Goal: Task Accomplishment & Management: Manage account settings

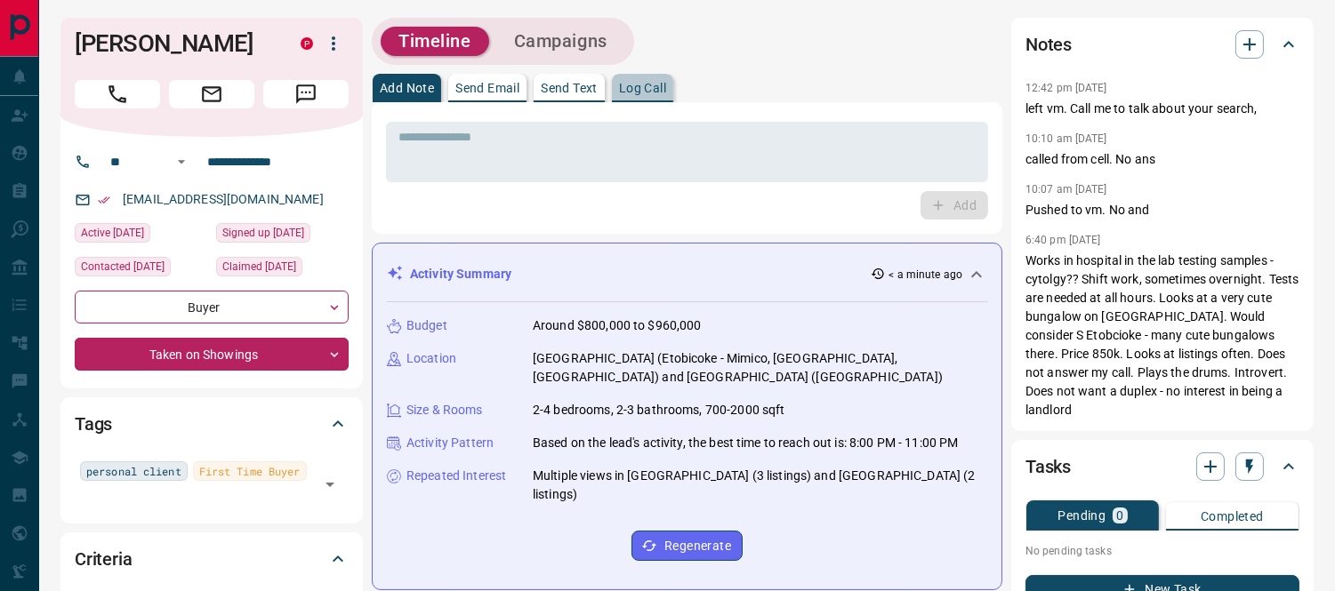
click at [644, 91] on p "Log Call" at bounding box center [642, 88] width 47 height 12
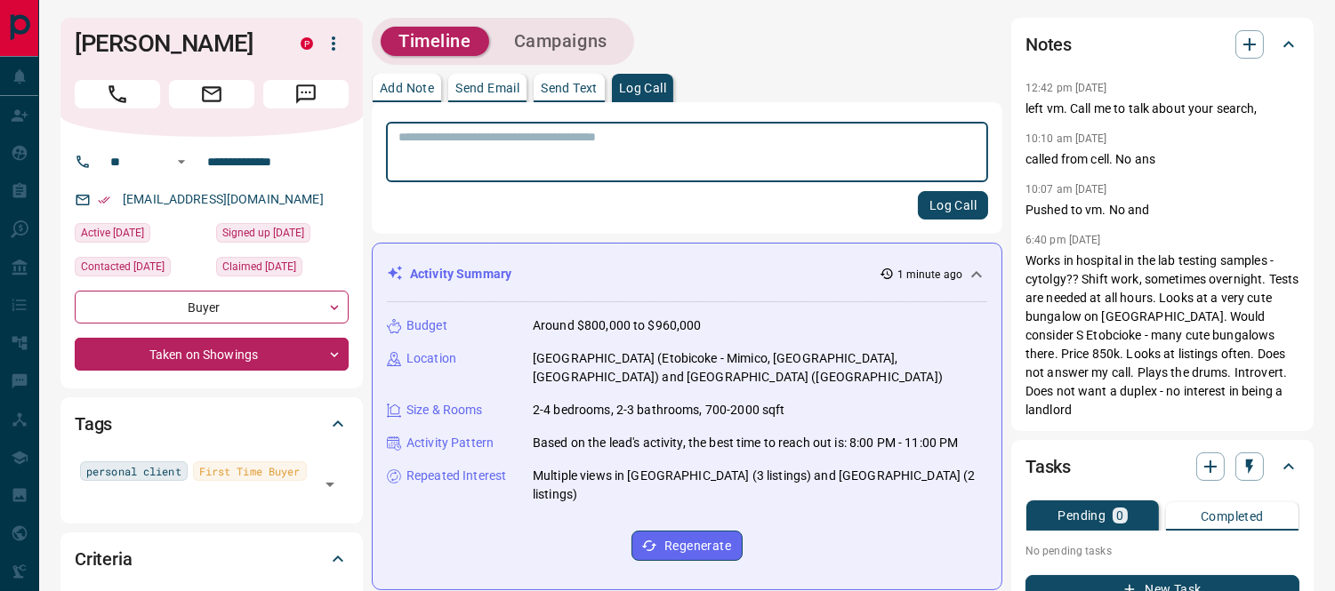
scroll to position [592, 0]
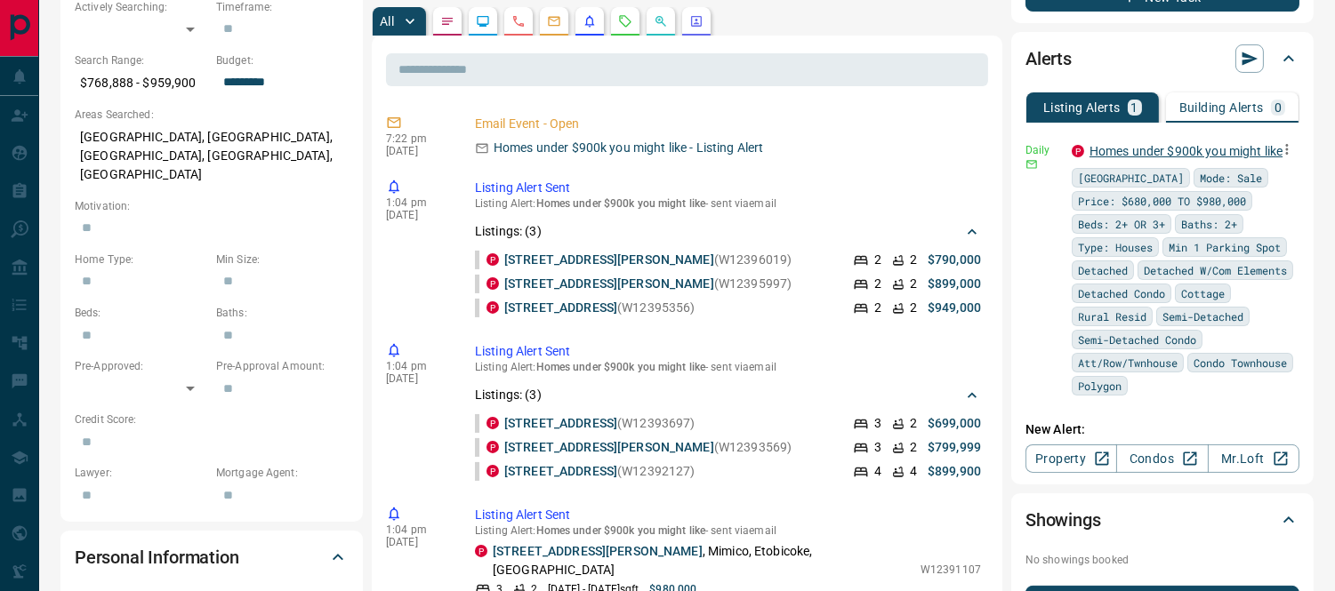
click at [1190, 147] on link "Homes under $900k you might like" at bounding box center [1186, 151] width 193 height 14
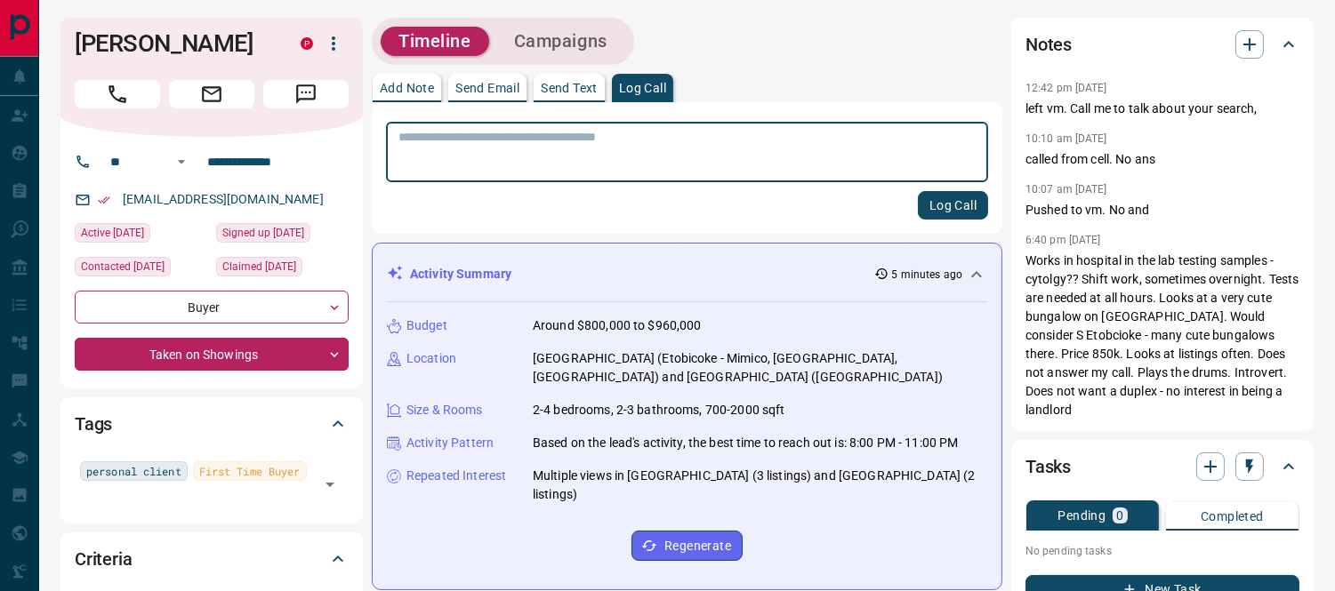
click at [641, 145] on textarea at bounding box center [686, 152] width 577 height 45
type textarea "**********"
click at [928, 197] on button "Log Call" at bounding box center [953, 205] width 70 height 28
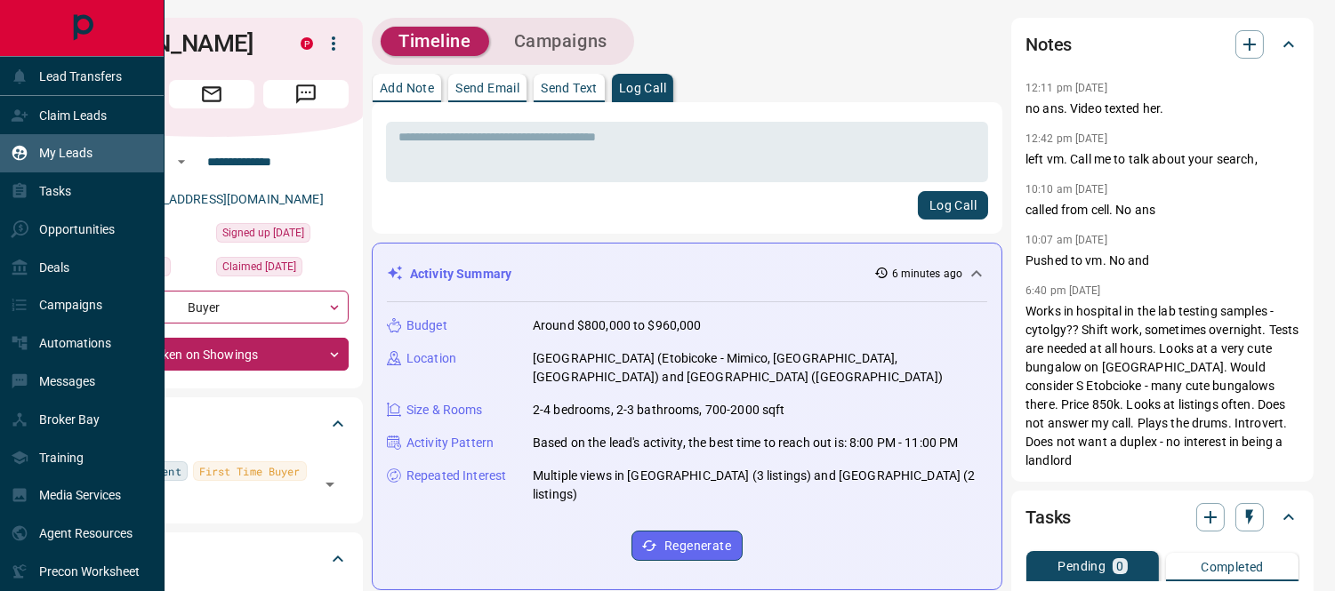
click at [56, 148] on p "My Leads" at bounding box center [65, 153] width 53 height 14
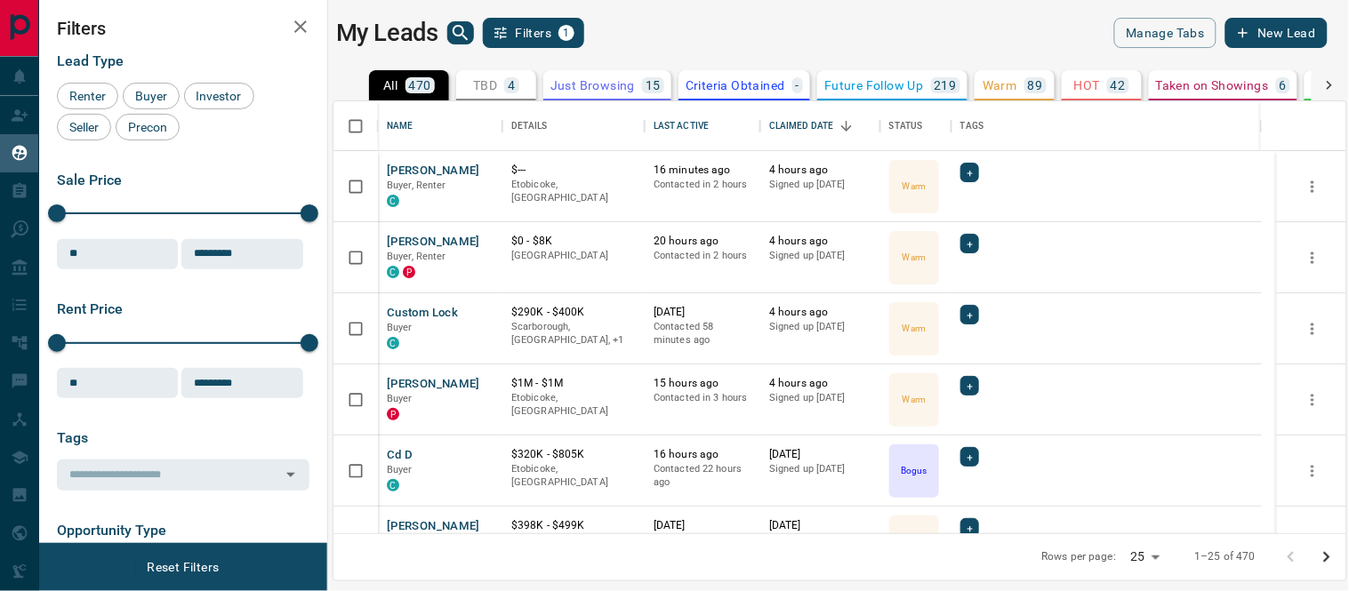
scroll to position [416, 998]
click at [1236, 82] on p "Taken on Showings" at bounding box center [1212, 85] width 113 height 12
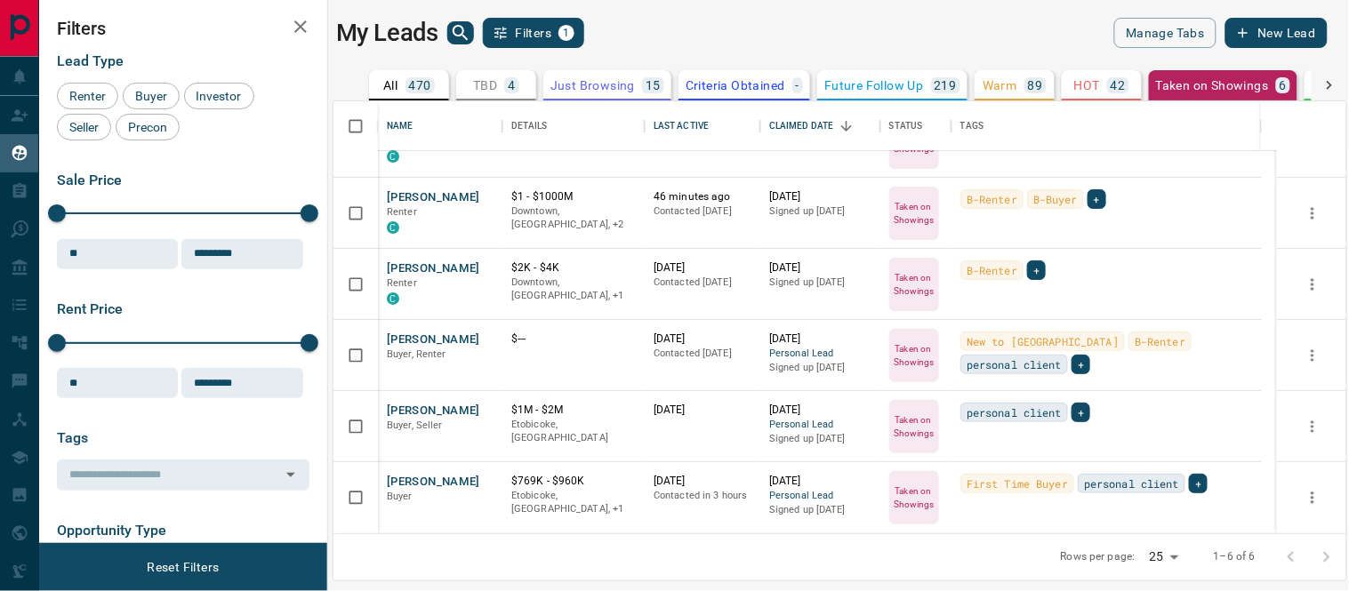
scroll to position [0, 0]
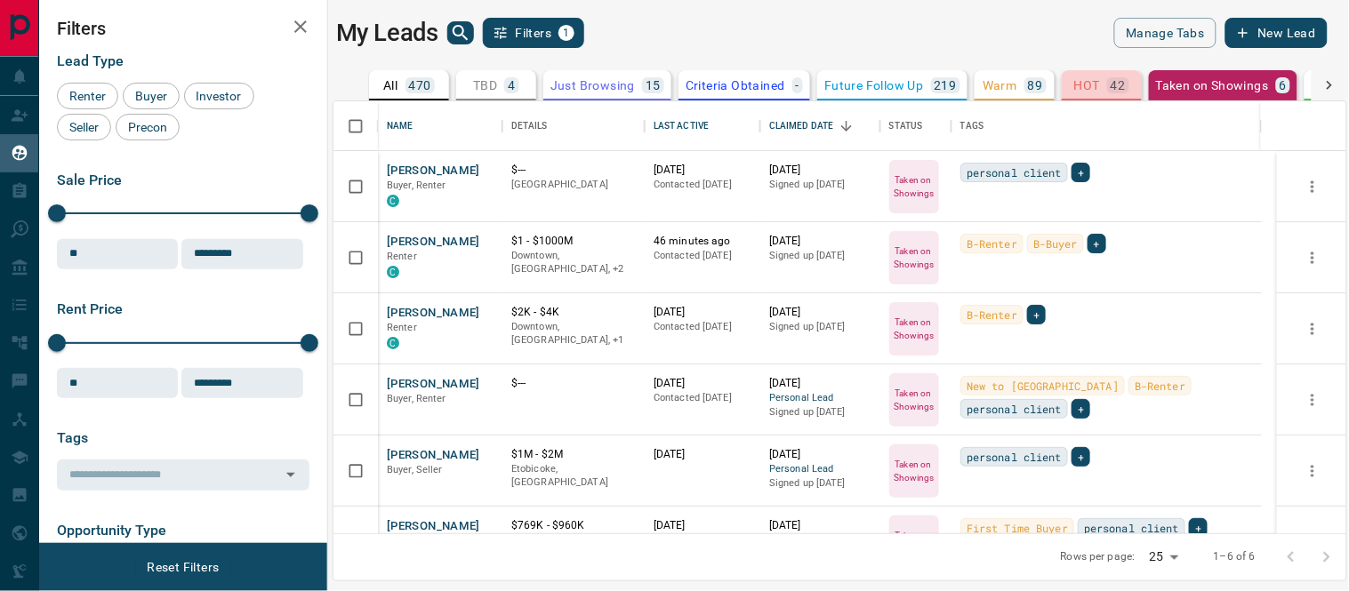
click at [1094, 86] on p "HOT" at bounding box center [1087, 85] width 26 height 12
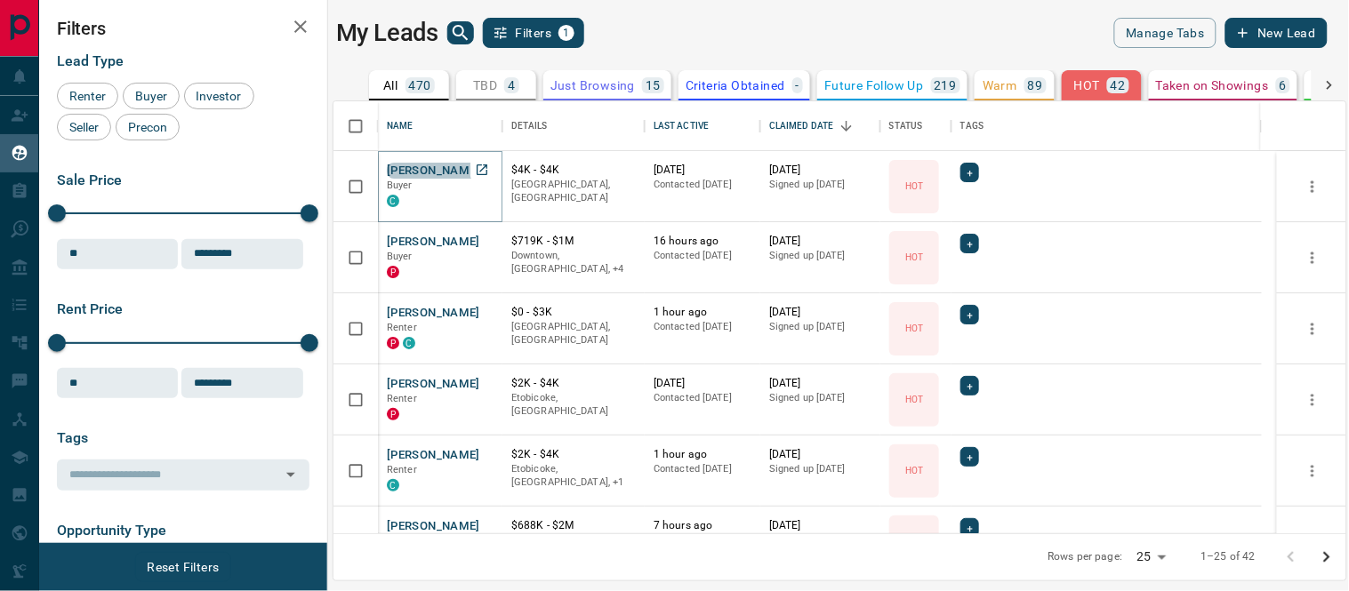
click at [448, 165] on button "[PERSON_NAME]" at bounding box center [433, 171] width 93 height 17
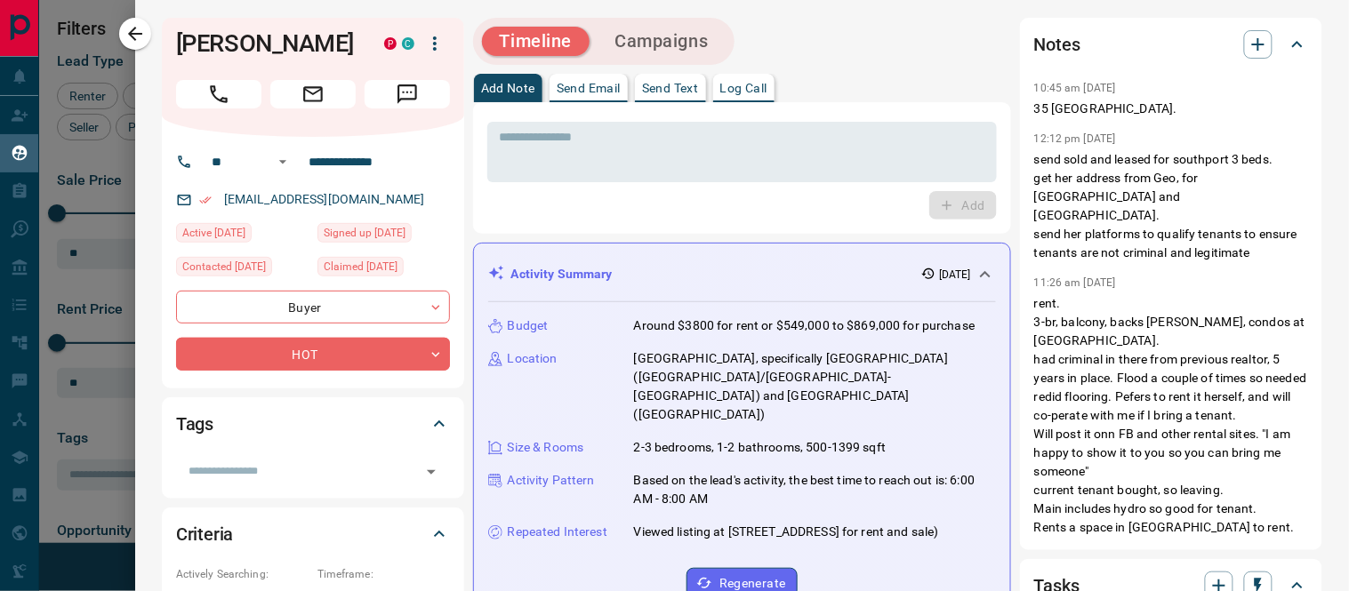
click at [387, 163] on button "[PERSON_NAME]" at bounding box center [433, 171] width 93 height 17
click at [741, 92] on p "Log Call" at bounding box center [743, 88] width 47 height 12
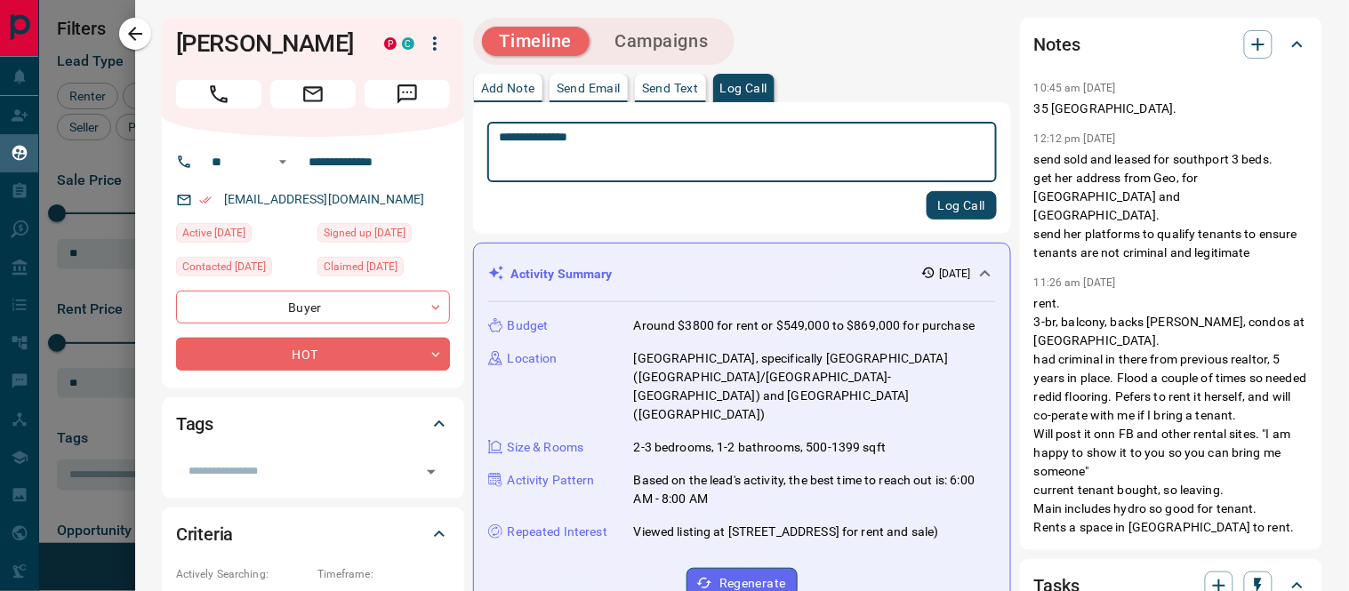
type textarea "**********"
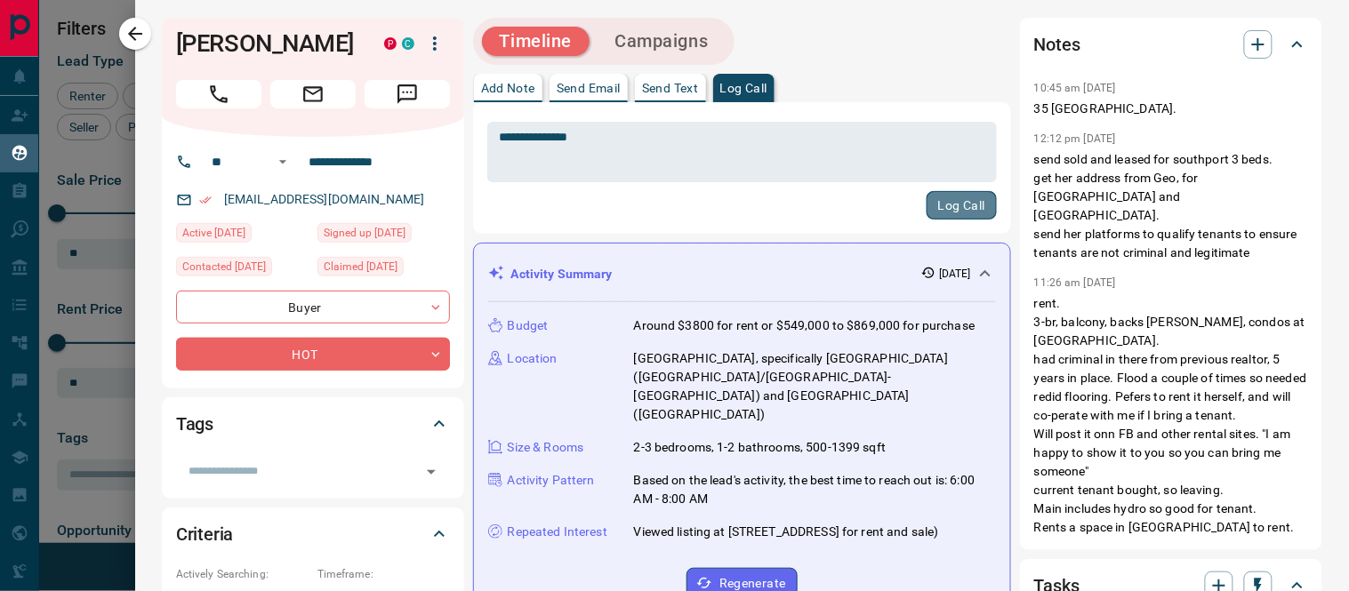
click at [948, 205] on button "Log Call" at bounding box center [962, 205] width 70 height 28
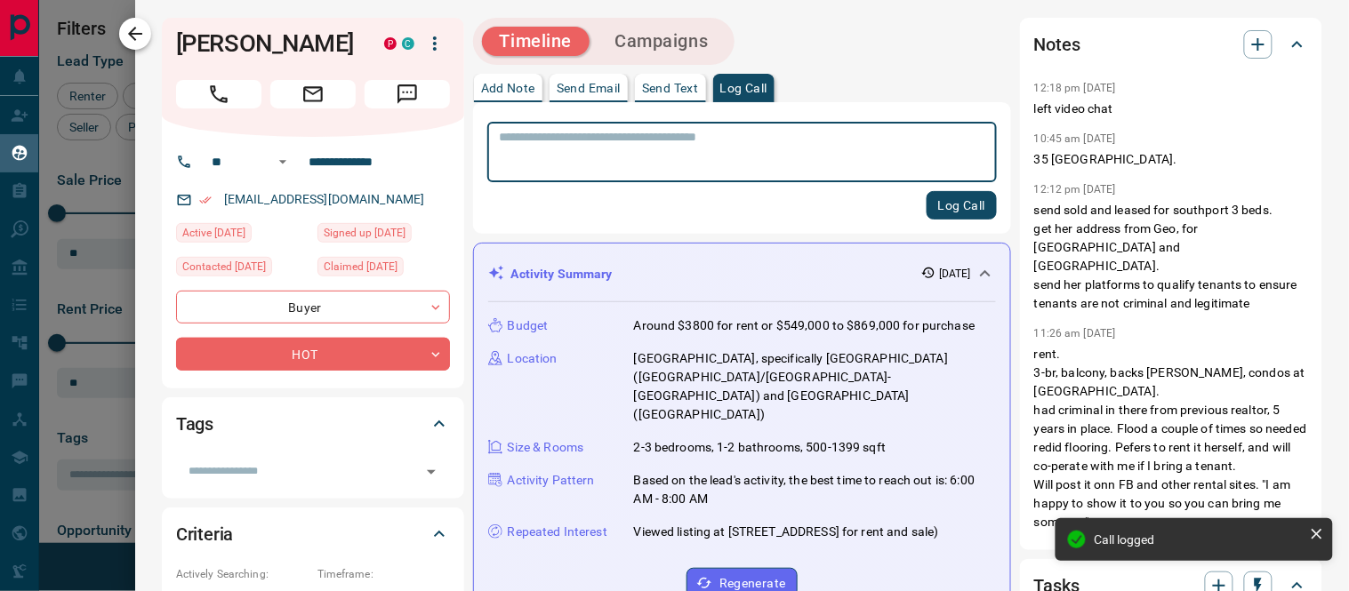
click at [131, 23] on icon "button" at bounding box center [135, 33] width 21 height 21
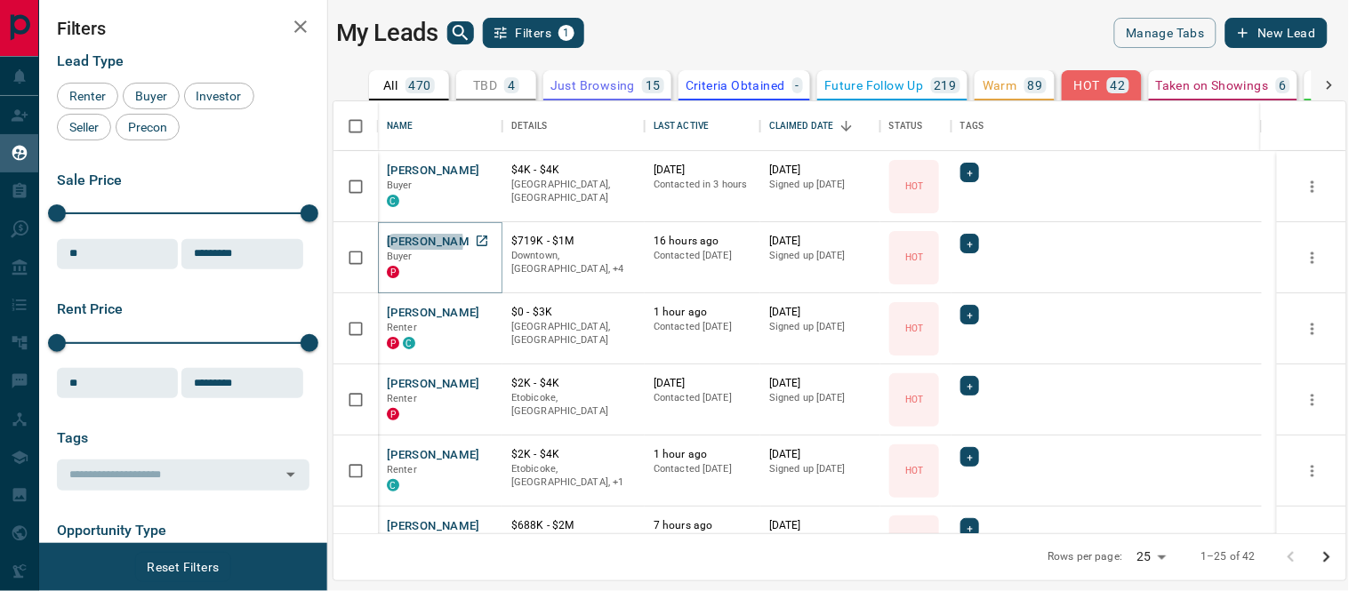
click at [420, 242] on button "[PERSON_NAME]" at bounding box center [433, 242] width 93 height 17
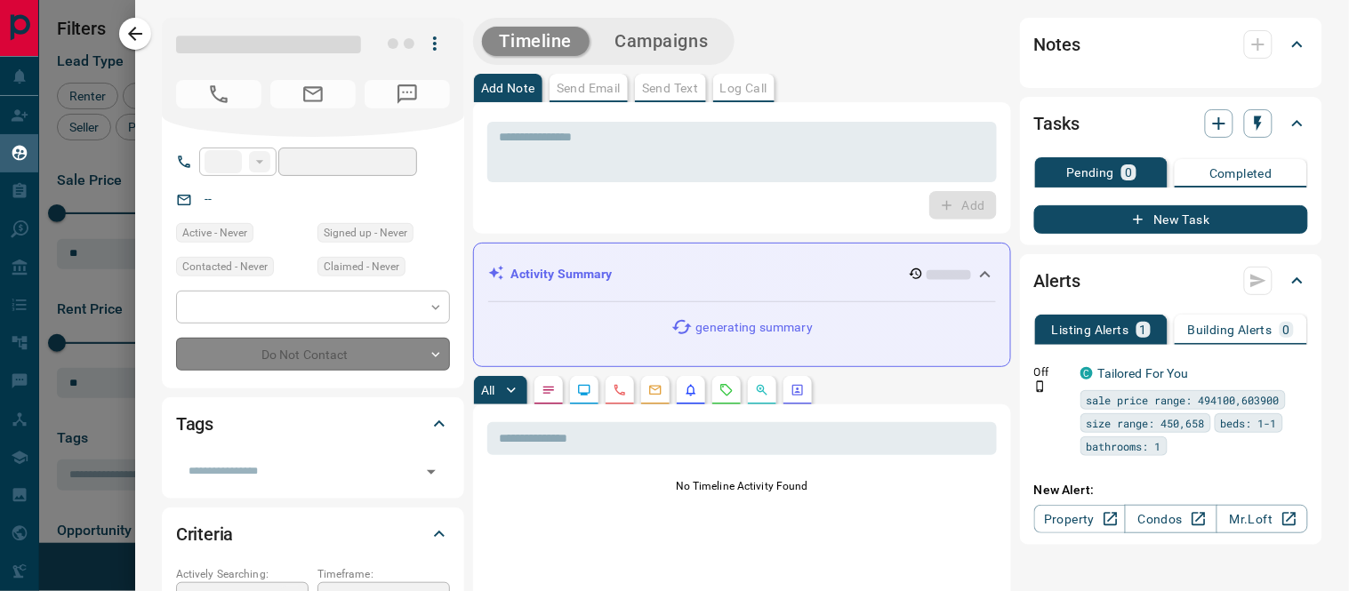
type input "**"
type input "**********"
type input "*"
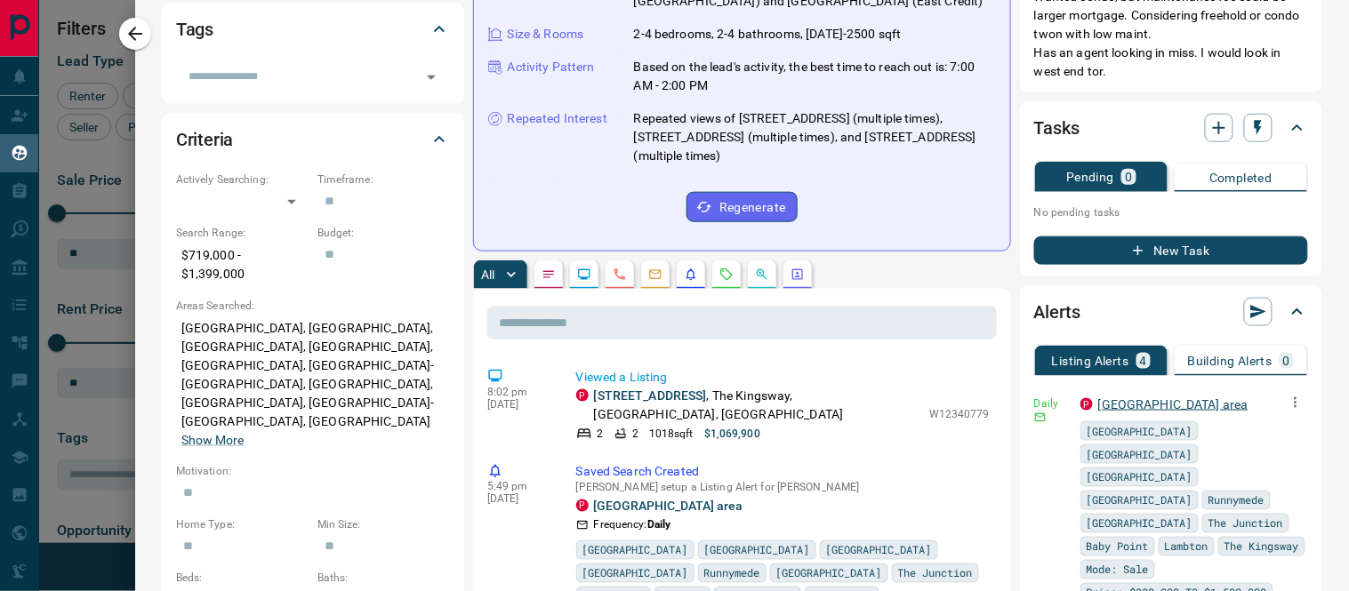
click at [1103, 412] on link "[GEOGRAPHIC_DATA] area" at bounding box center [1173, 405] width 150 height 14
